Goal: Information Seeking & Learning: Learn about a topic

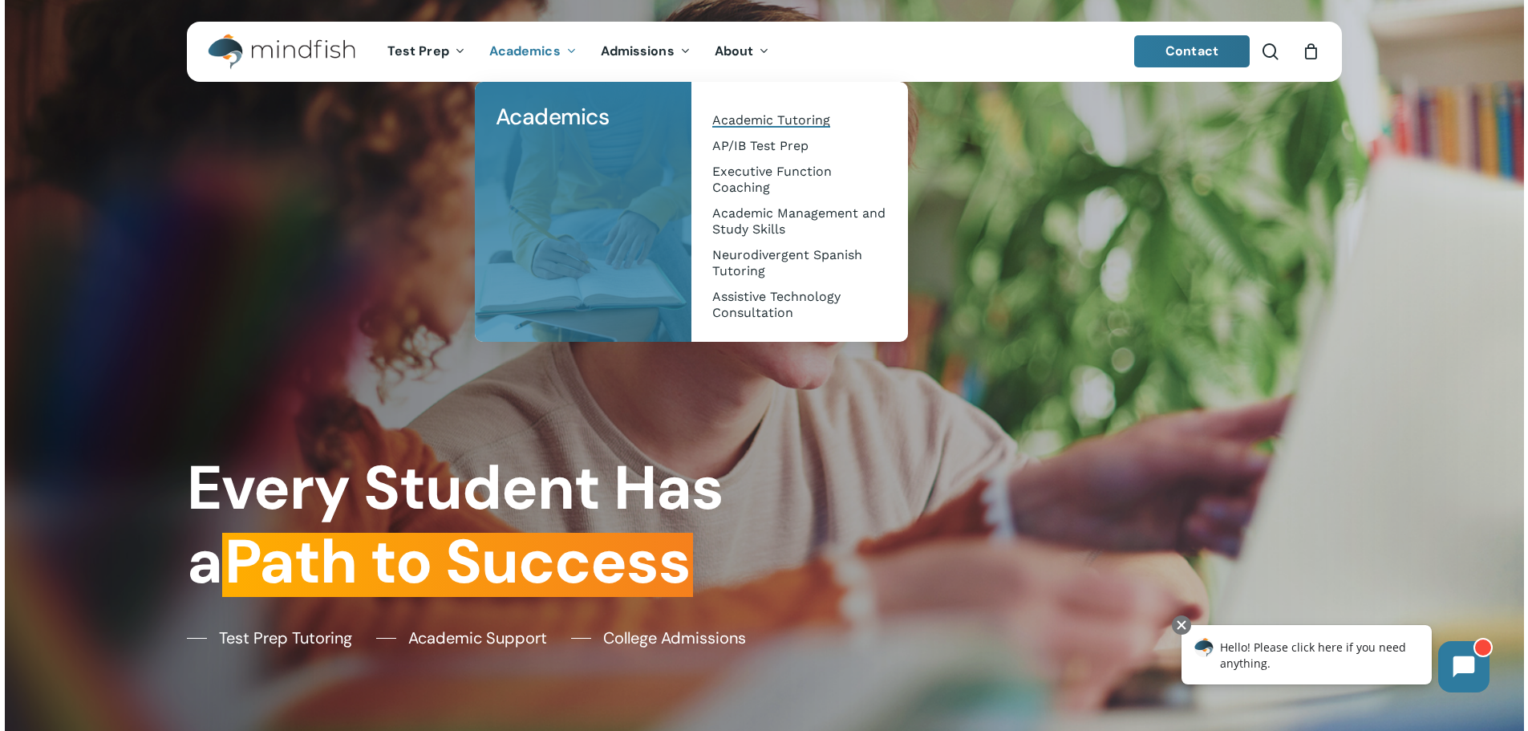
click at [785, 118] on span "Academic Tutoring" at bounding box center [771, 119] width 118 height 15
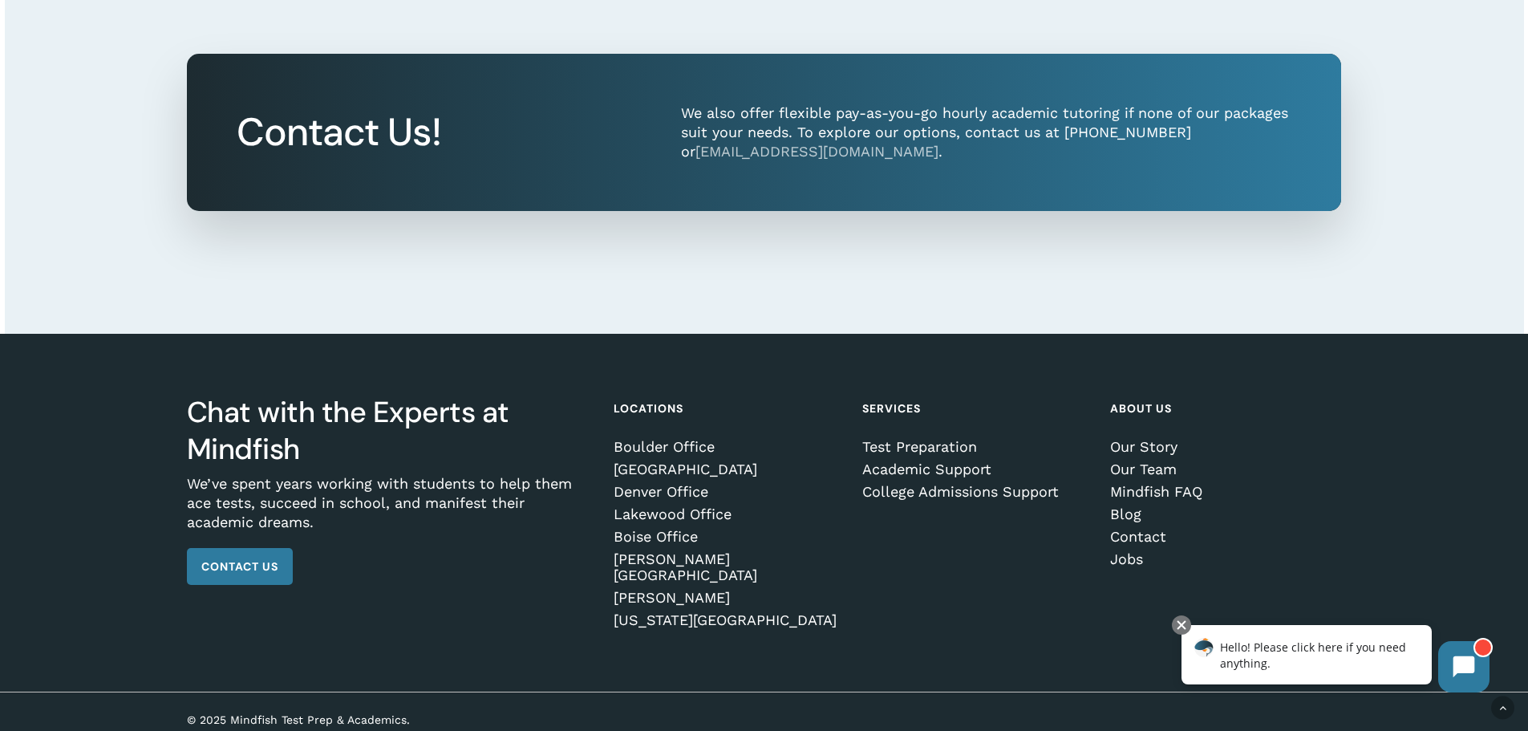
scroll to position [2002, 0]
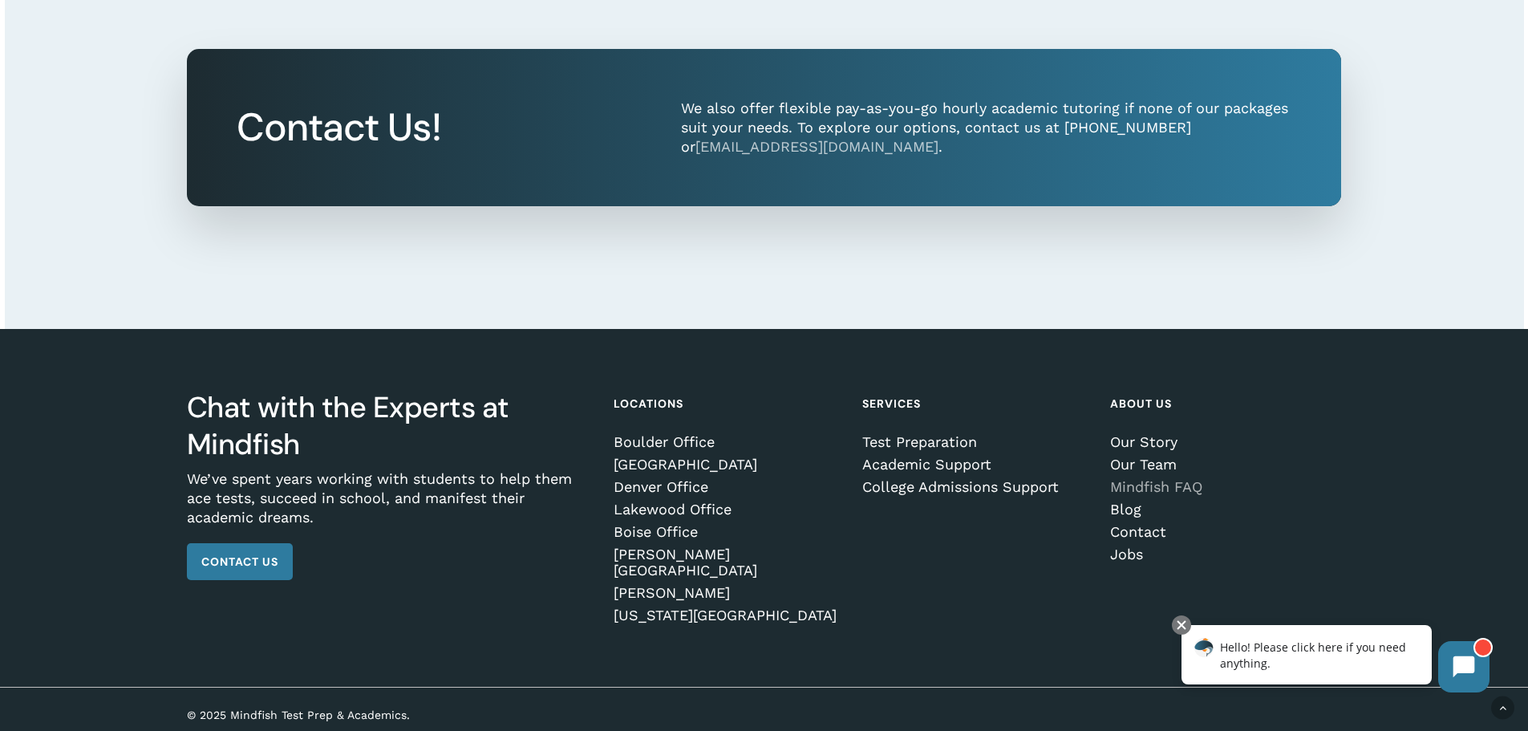
click at [1171, 494] on link "Mindfish FAQ" at bounding box center [1222, 487] width 225 height 16
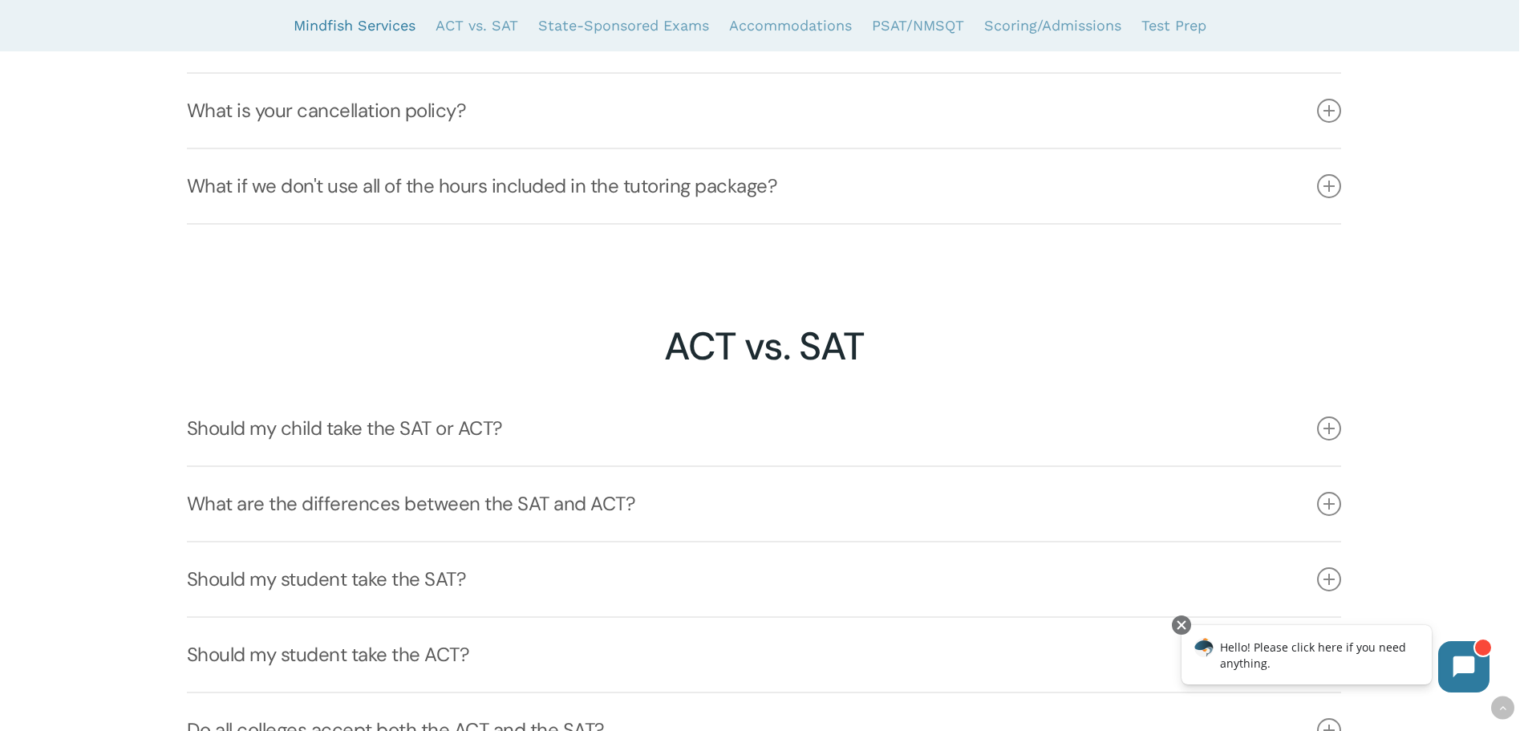
scroll to position [1684, 0]
